Goal: Task Accomplishment & Management: Manage account settings

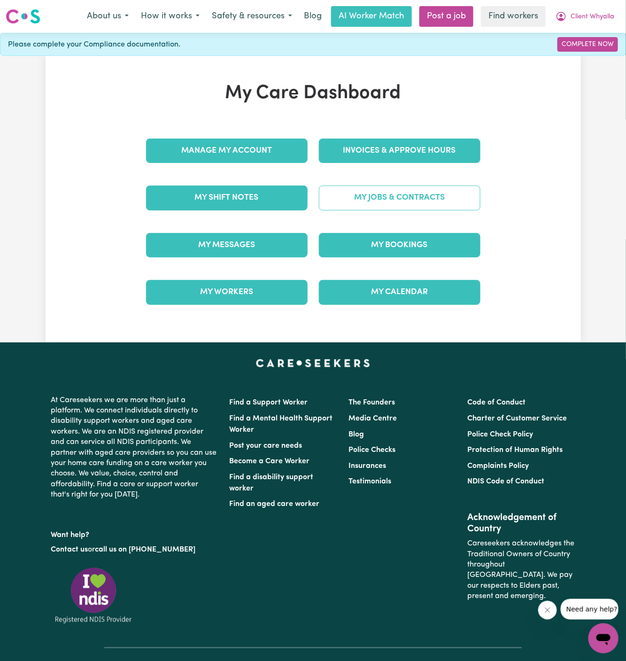
click at [406, 196] on link "My Jobs & Contracts" at bounding box center [400, 198] width 162 height 24
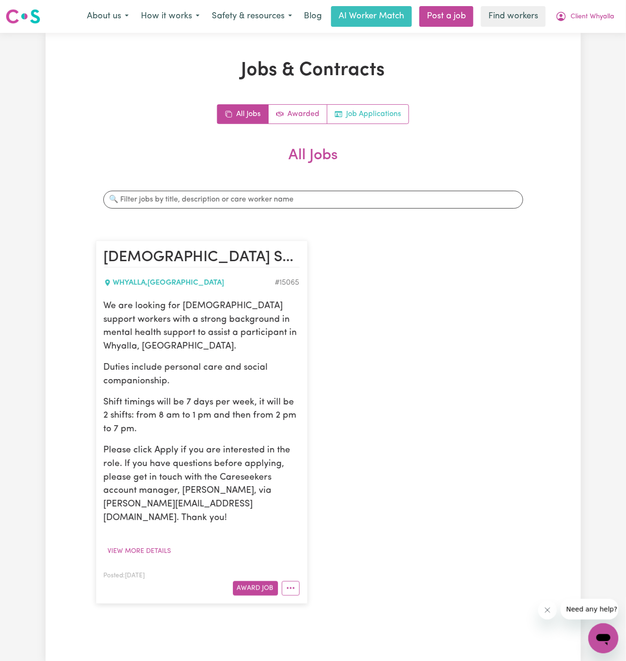
click at [388, 109] on link "Job Applications" at bounding box center [368, 114] width 81 height 19
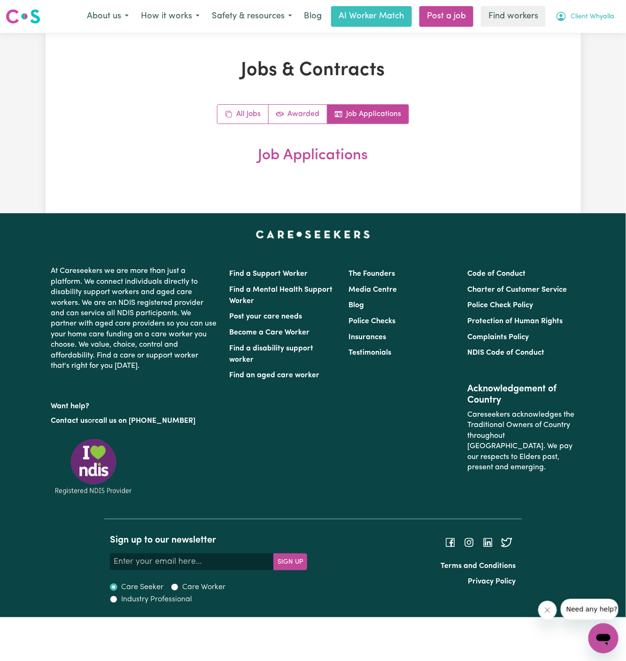
click at [606, 22] on span "Client Whyalla" at bounding box center [593, 17] width 44 height 10
click at [603, 46] on link "Logout" at bounding box center [583, 54] width 74 height 18
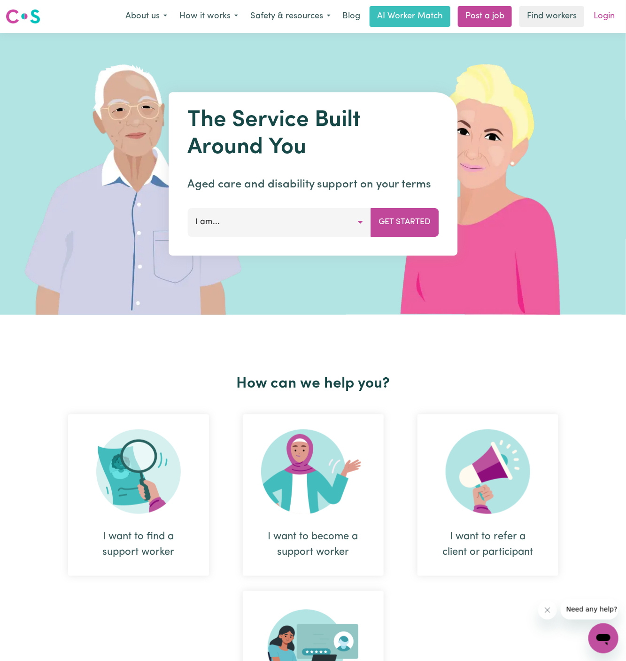
click at [601, 15] on link "Login" at bounding box center [604, 16] width 32 height 21
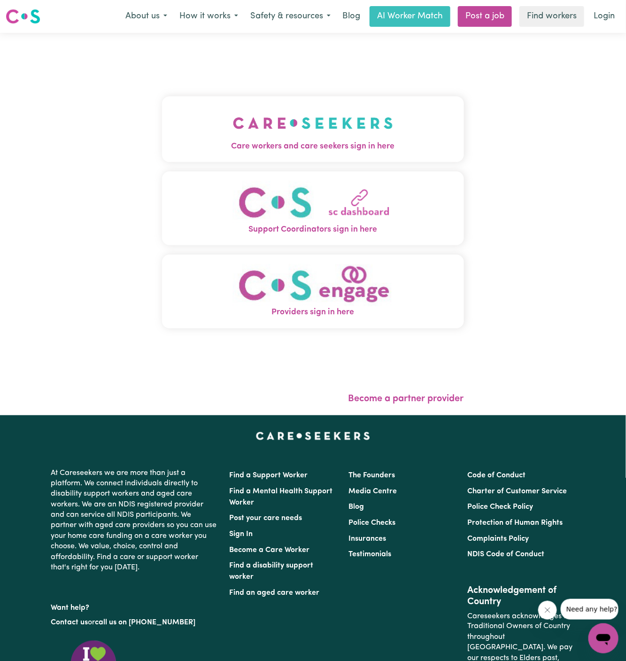
click at [323, 117] on img "Care workers and care seekers sign in here" at bounding box center [313, 123] width 160 height 35
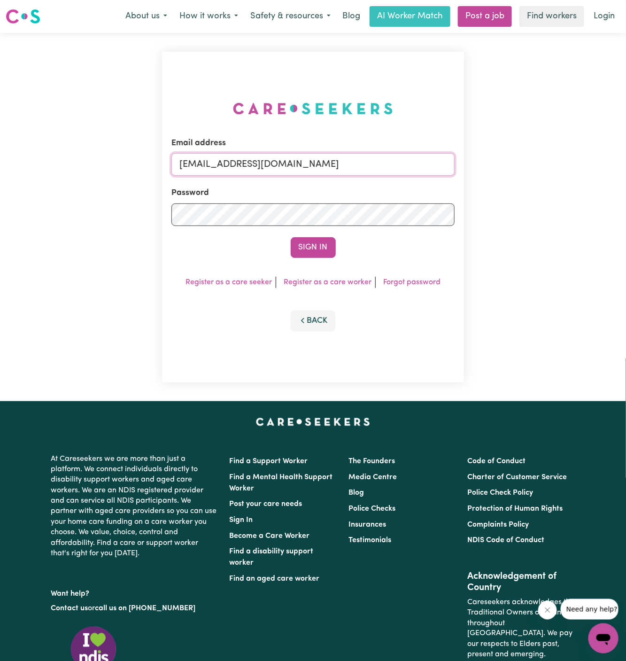
drag, startPoint x: 250, startPoint y: 165, endPoint x: 720, endPoint y: 165, distance: 470.9
click at [626, 165] on html "Menu About us How it works Safety & resources Blog AI Worker Match Post a job F…" at bounding box center [313, 403] width 626 height 806
paste input "JoHO"
type input "[EMAIL_ADDRESS][DOMAIN_NAME]"
click at [291, 237] on button "Sign In" at bounding box center [313, 247] width 45 height 21
